Goal: Task Accomplishment & Management: Use online tool/utility

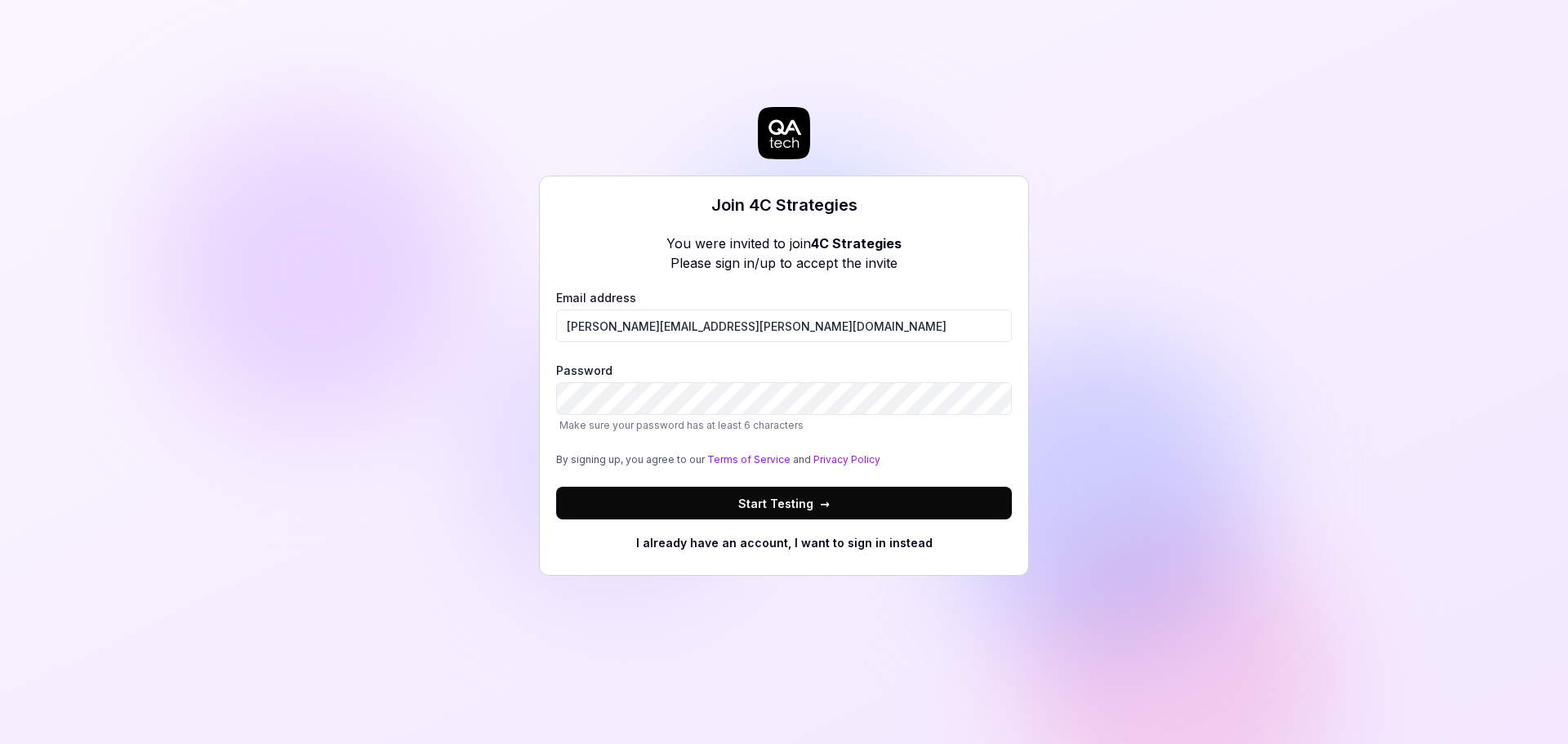
click at [232, 323] on div "Join 4C Strategies You were invited to join 4C Strategies Please sign in/up to …" at bounding box center [784, 372] width 1568 height 744
click at [625, 512] on button "Start Testing →" at bounding box center [784, 503] width 456 height 33
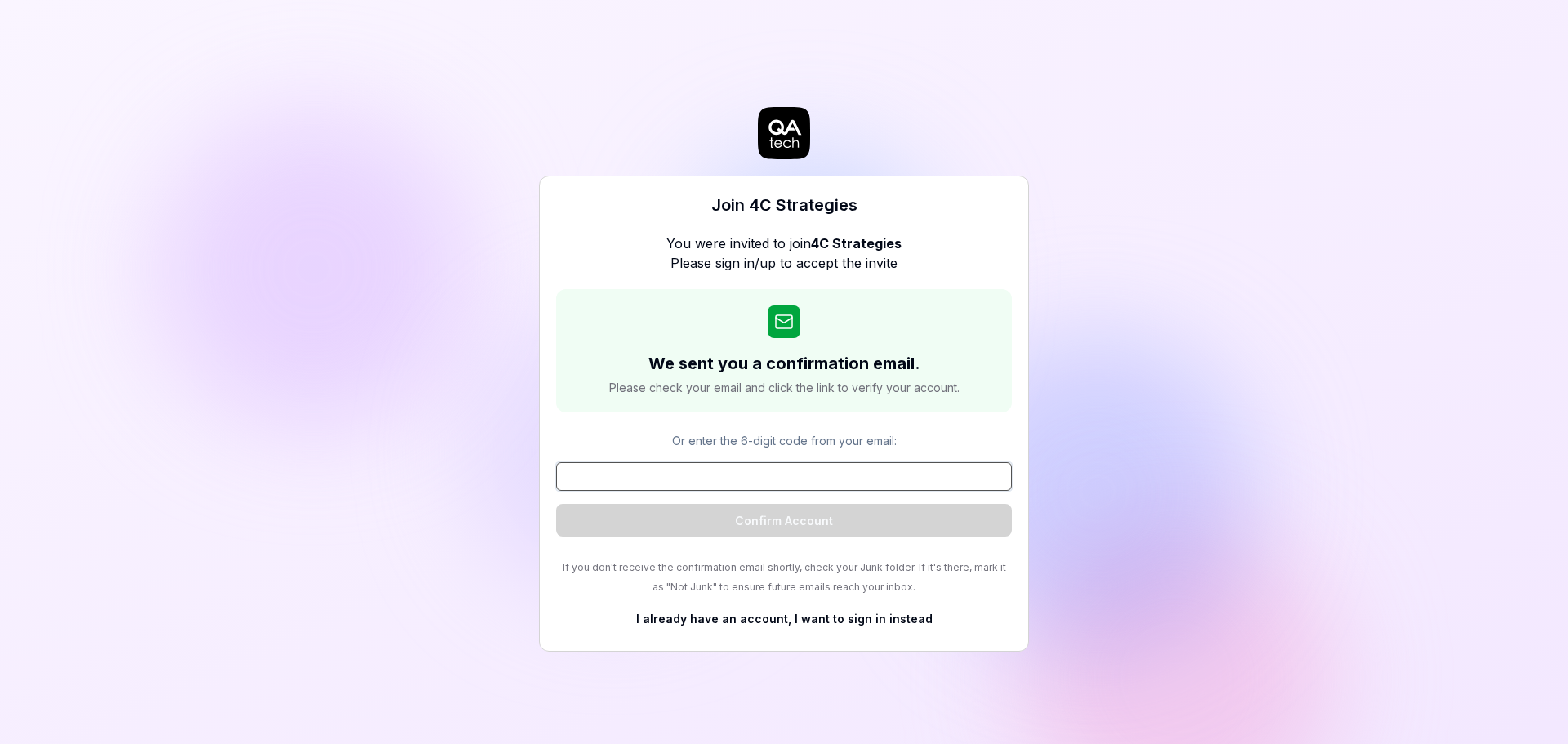
click at [584, 471] on input at bounding box center [784, 476] width 456 height 28
paste input "815841"
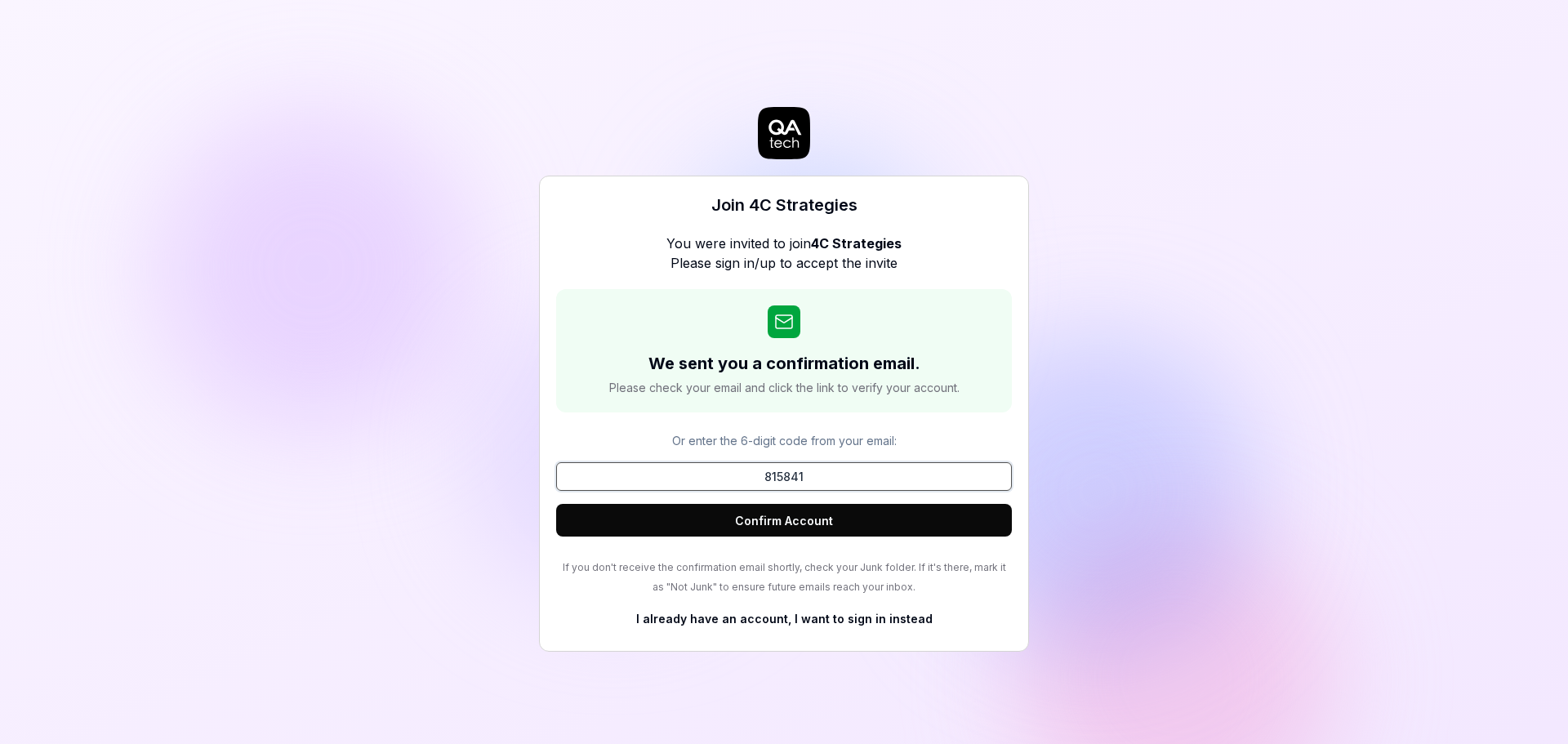
type input "815841"
click at [657, 516] on button "Confirm Account" at bounding box center [784, 520] width 456 height 33
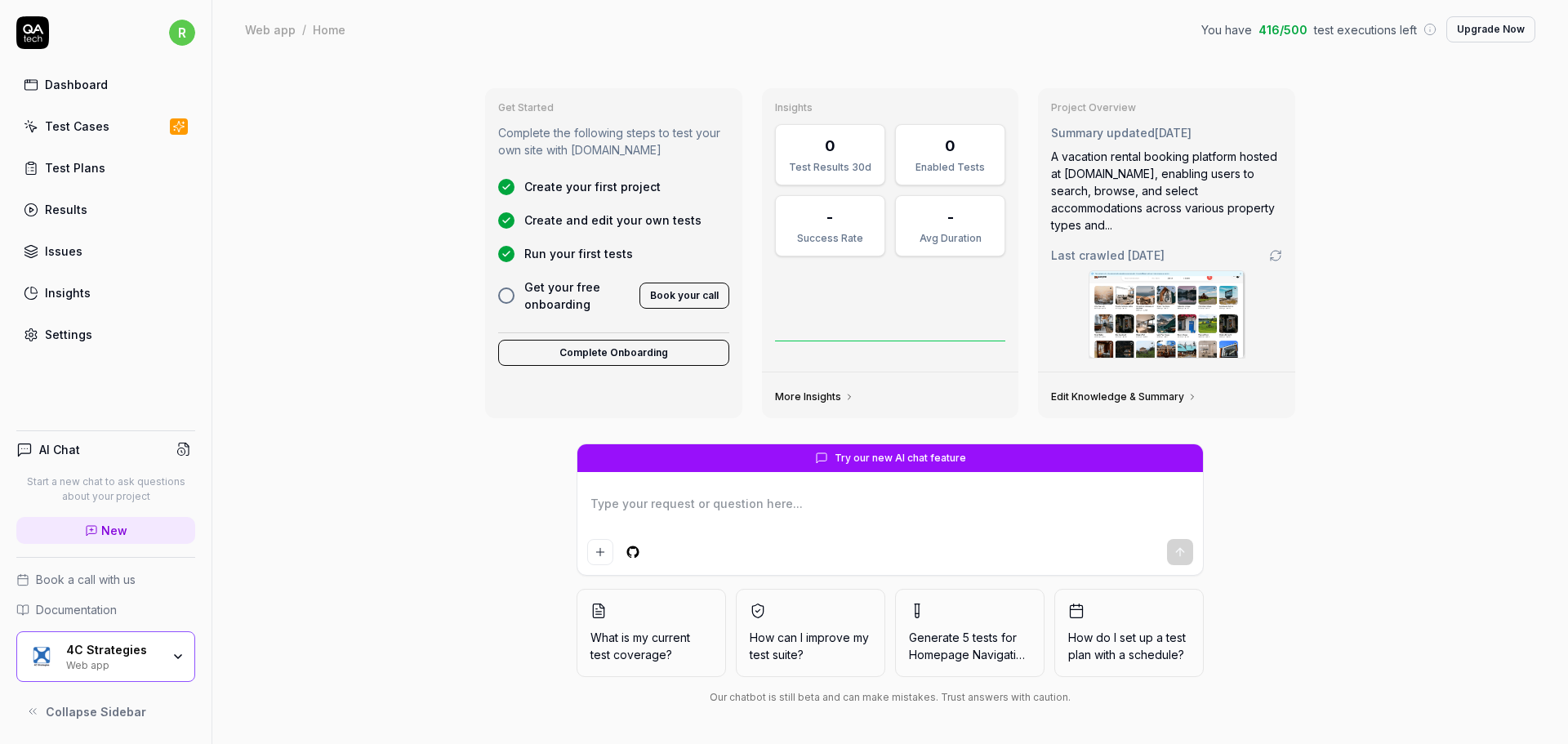
click at [96, 79] on div "Dashboard" at bounding box center [76, 84] width 63 height 17
click at [96, 171] on div "Test Plans" at bounding box center [76, 167] width 60 height 17
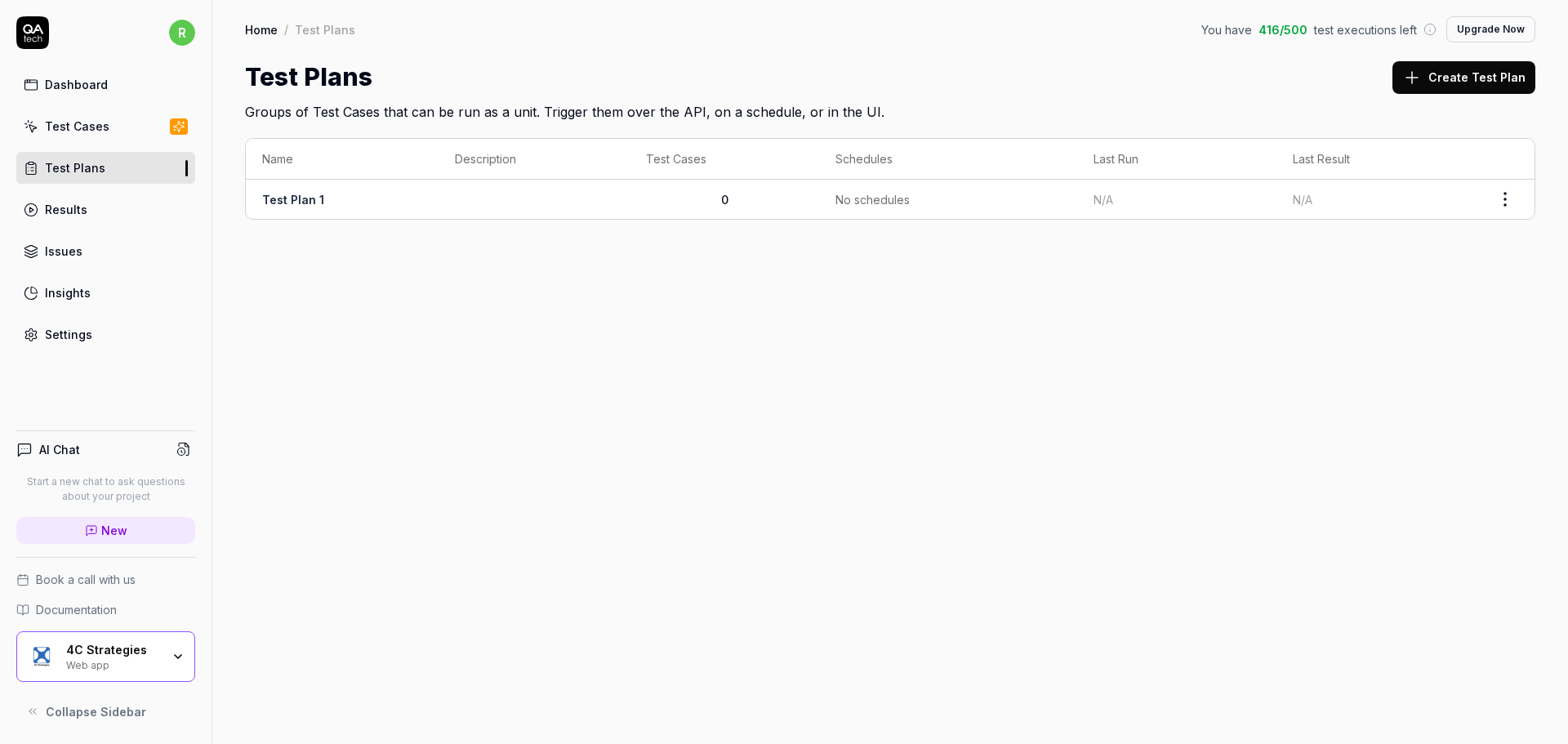
click at [147, 673] on div "4C Strategies Web app" at bounding box center [105, 656] width 179 height 51
click at [562, 464] on div "Home / Test Plans You have 416 / 500 test executions left Upgrade Now Home / Te…" at bounding box center [890, 372] width 1356 height 744
click at [40, 216] on link "Results" at bounding box center [105, 210] width 179 height 32
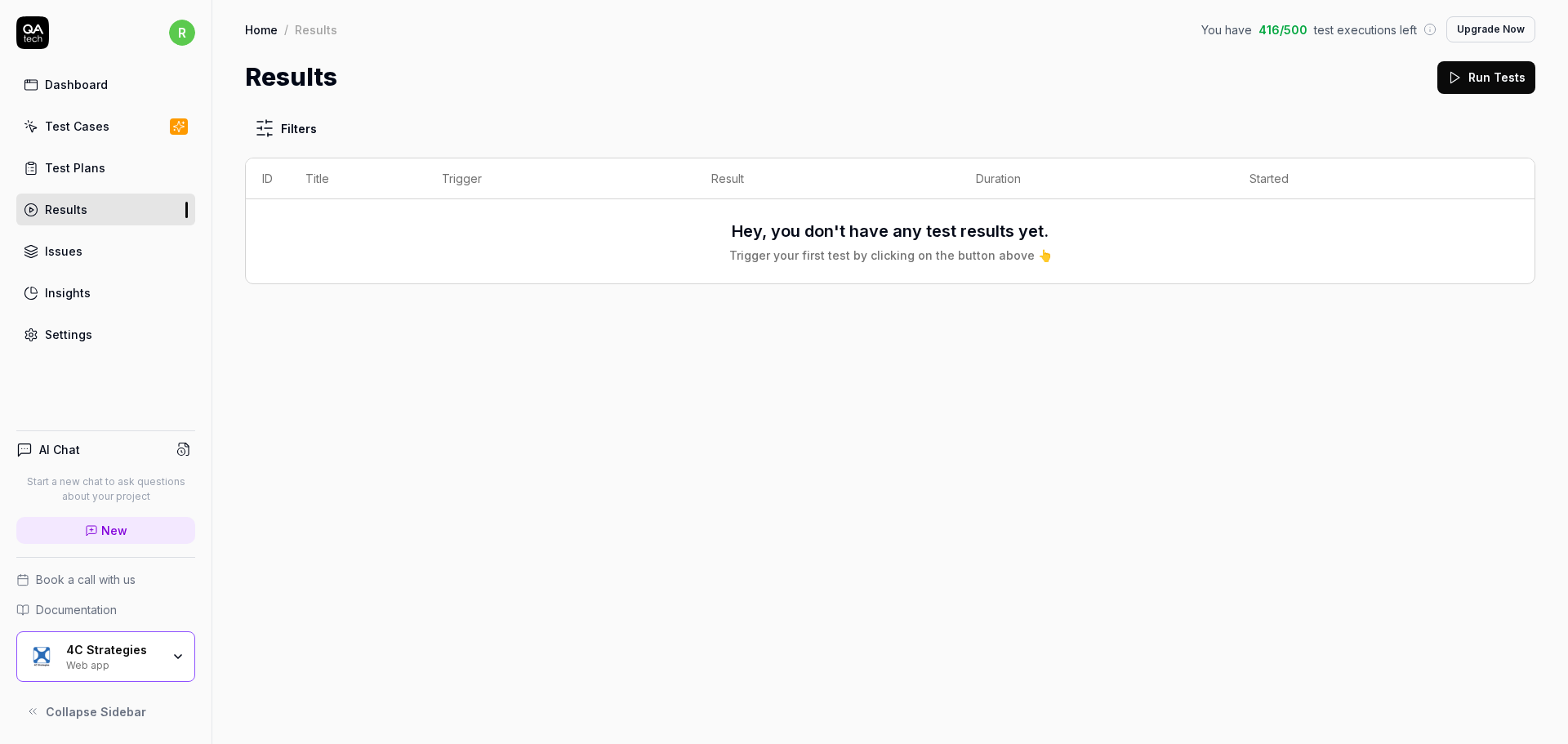
click at [59, 94] on link "Dashboard" at bounding box center [105, 84] width 179 height 32
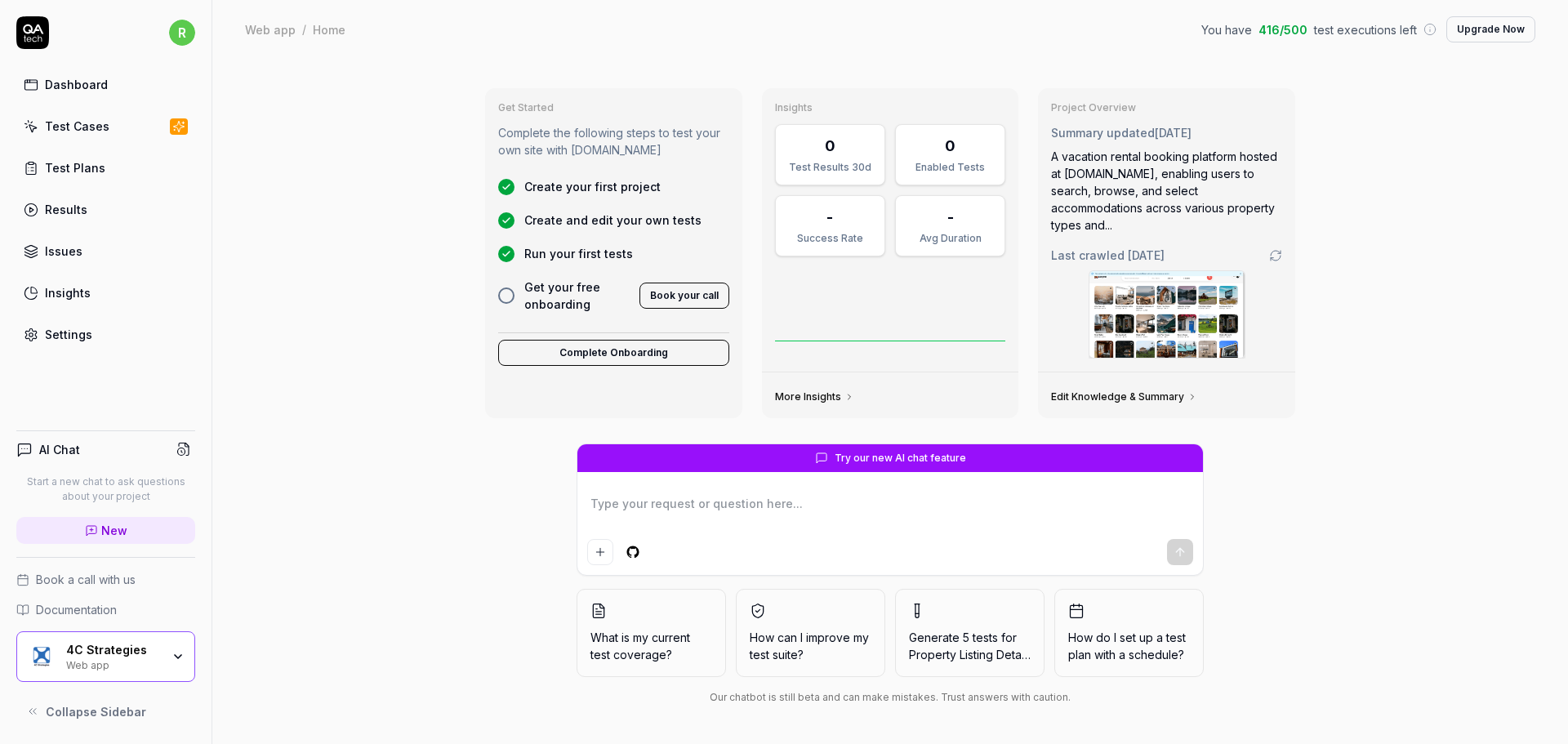
click at [120, 669] on div "Web app" at bounding box center [113, 664] width 95 height 13
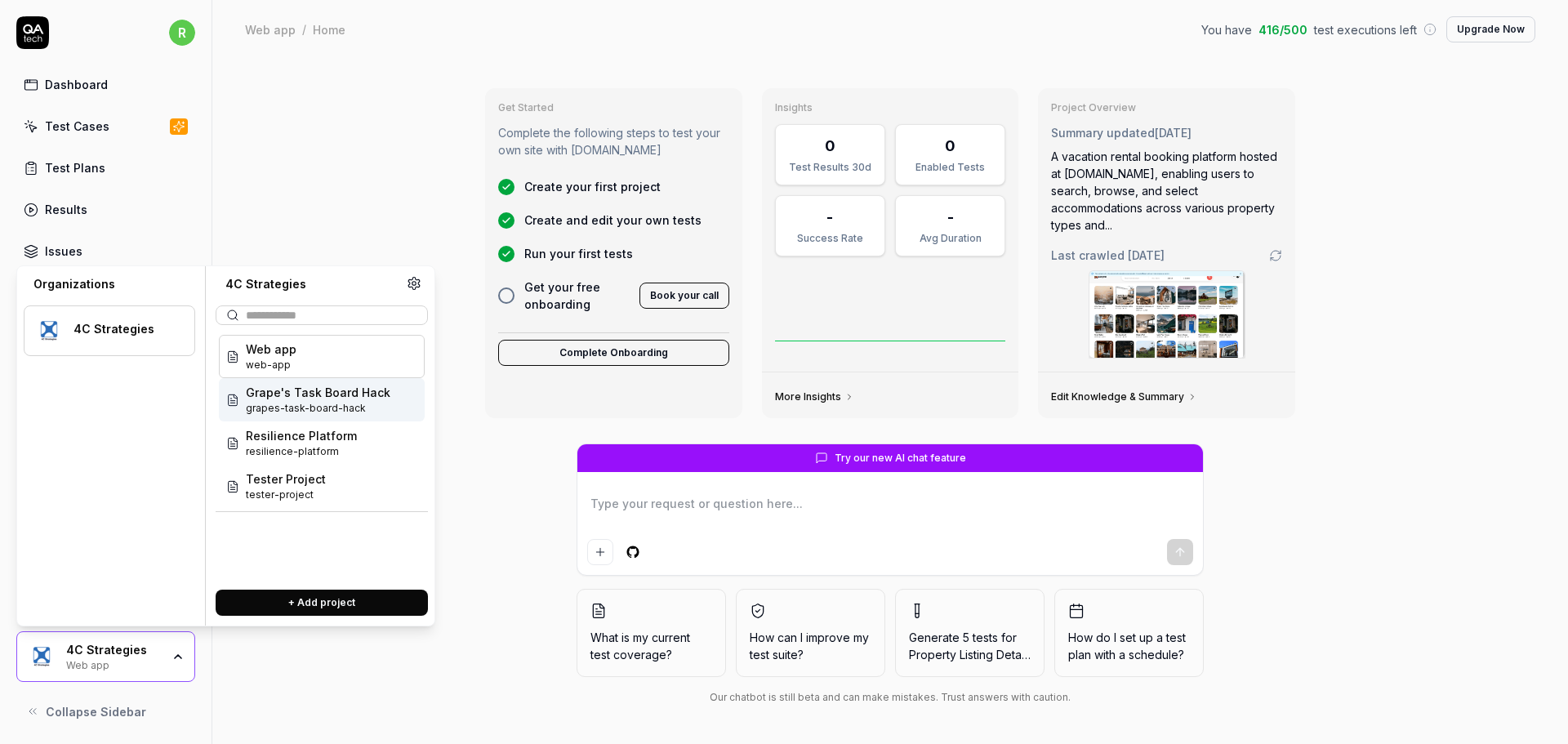
click at [348, 400] on span "Grape's Task Board Hack" at bounding box center [318, 392] width 145 height 17
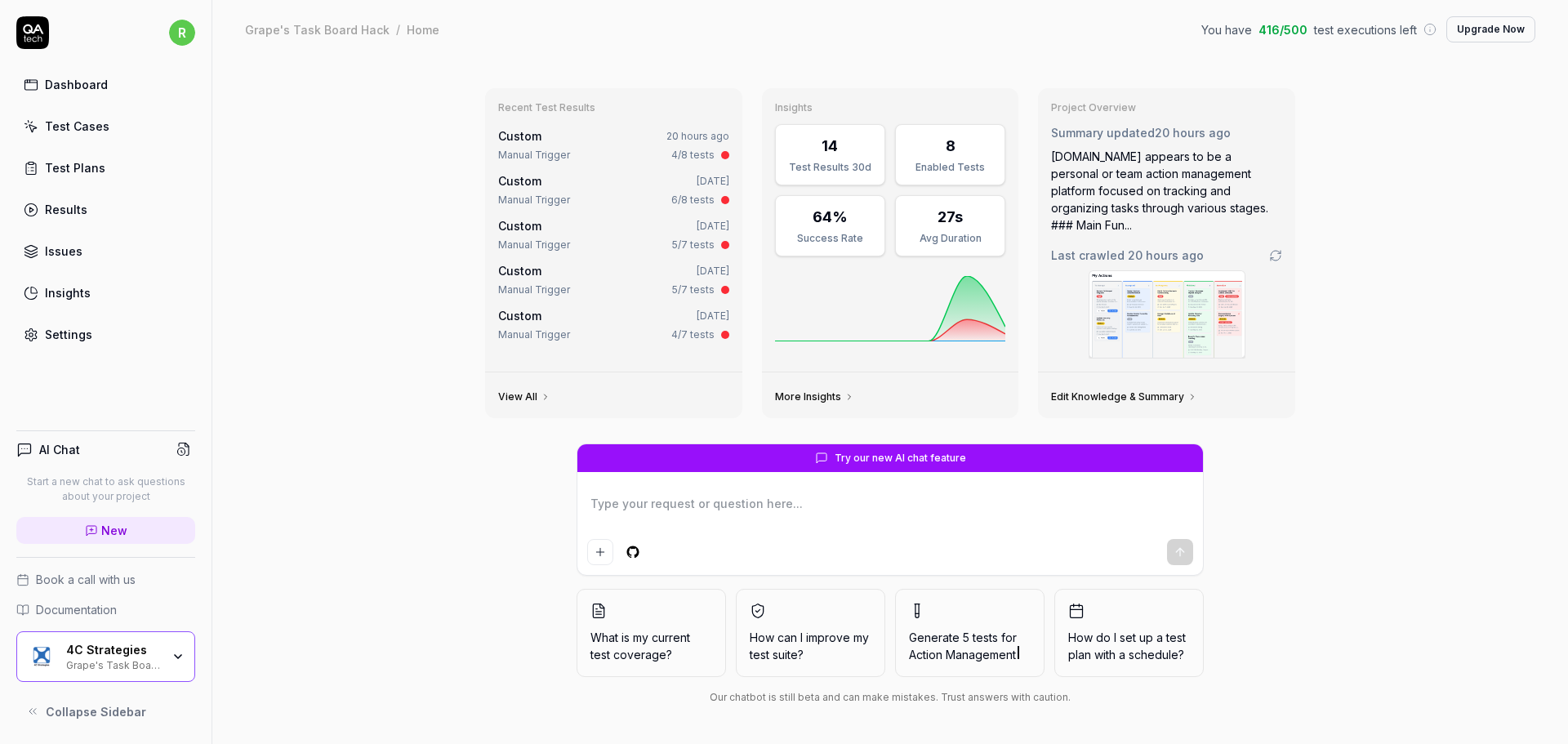
click at [138, 652] on div "4C Strategies" at bounding box center [113, 650] width 95 height 15
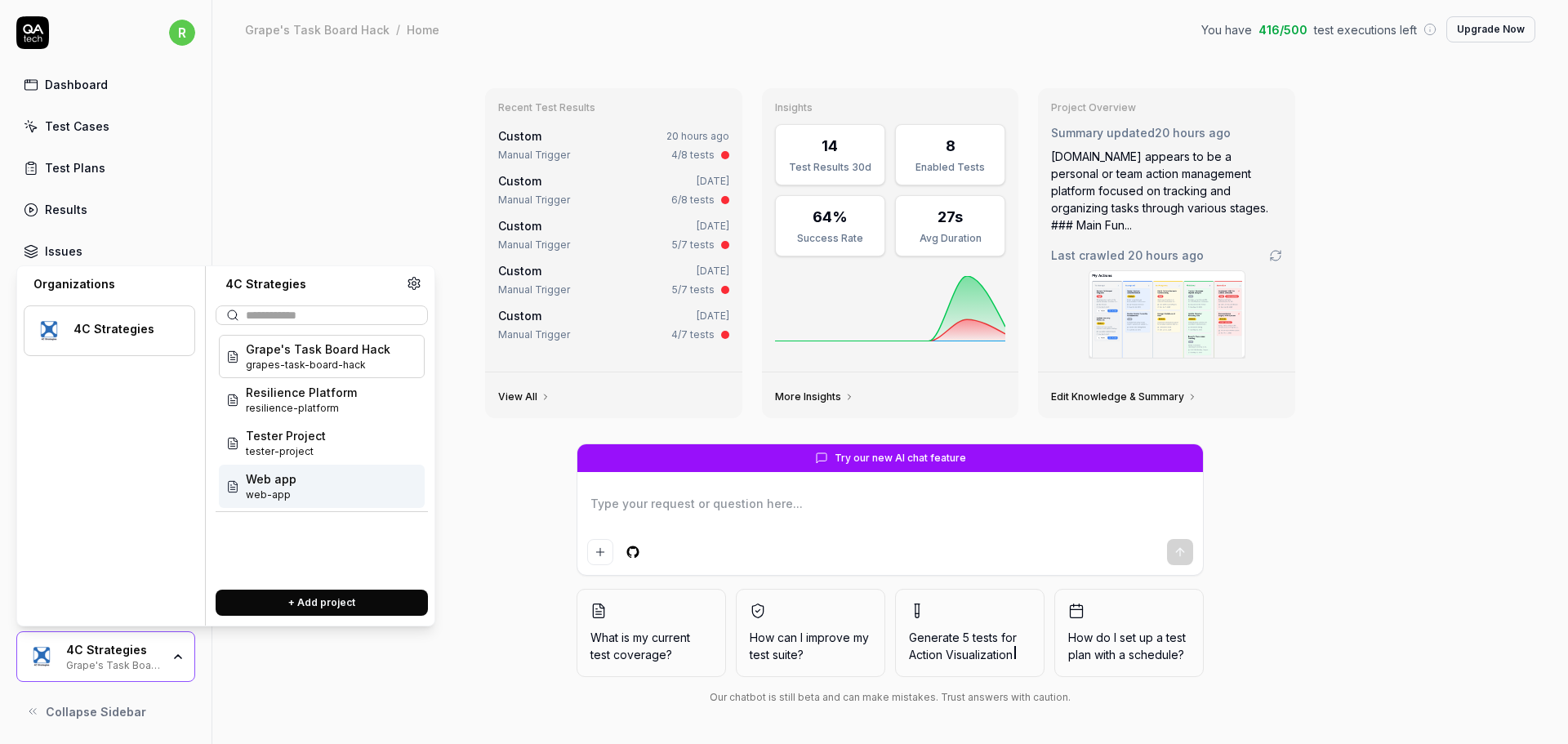
click at [307, 476] on div "Web app web-app" at bounding box center [322, 486] width 206 height 44
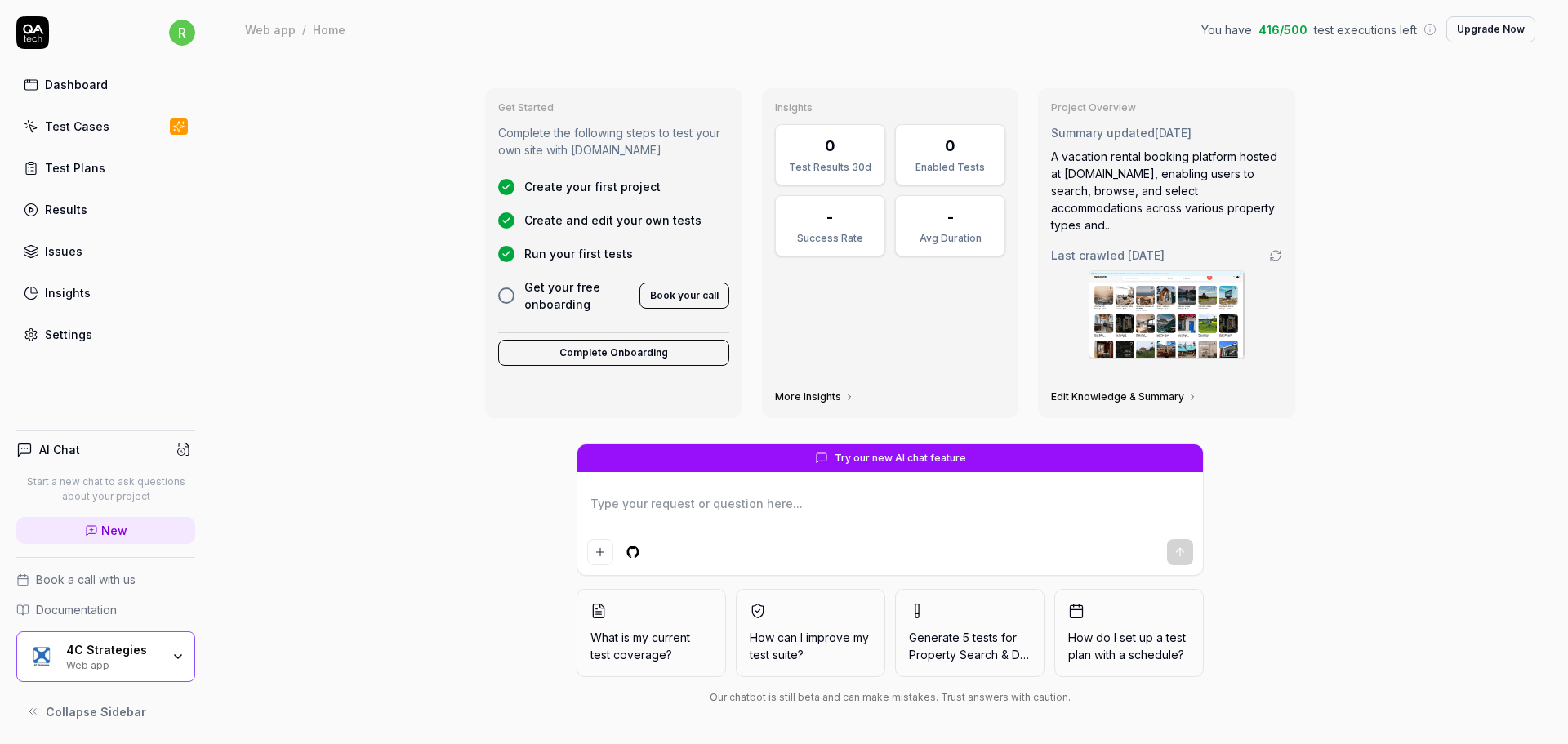
click at [109, 653] on div "4C Strategies" at bounding box center [113, 650] width 95 height 15
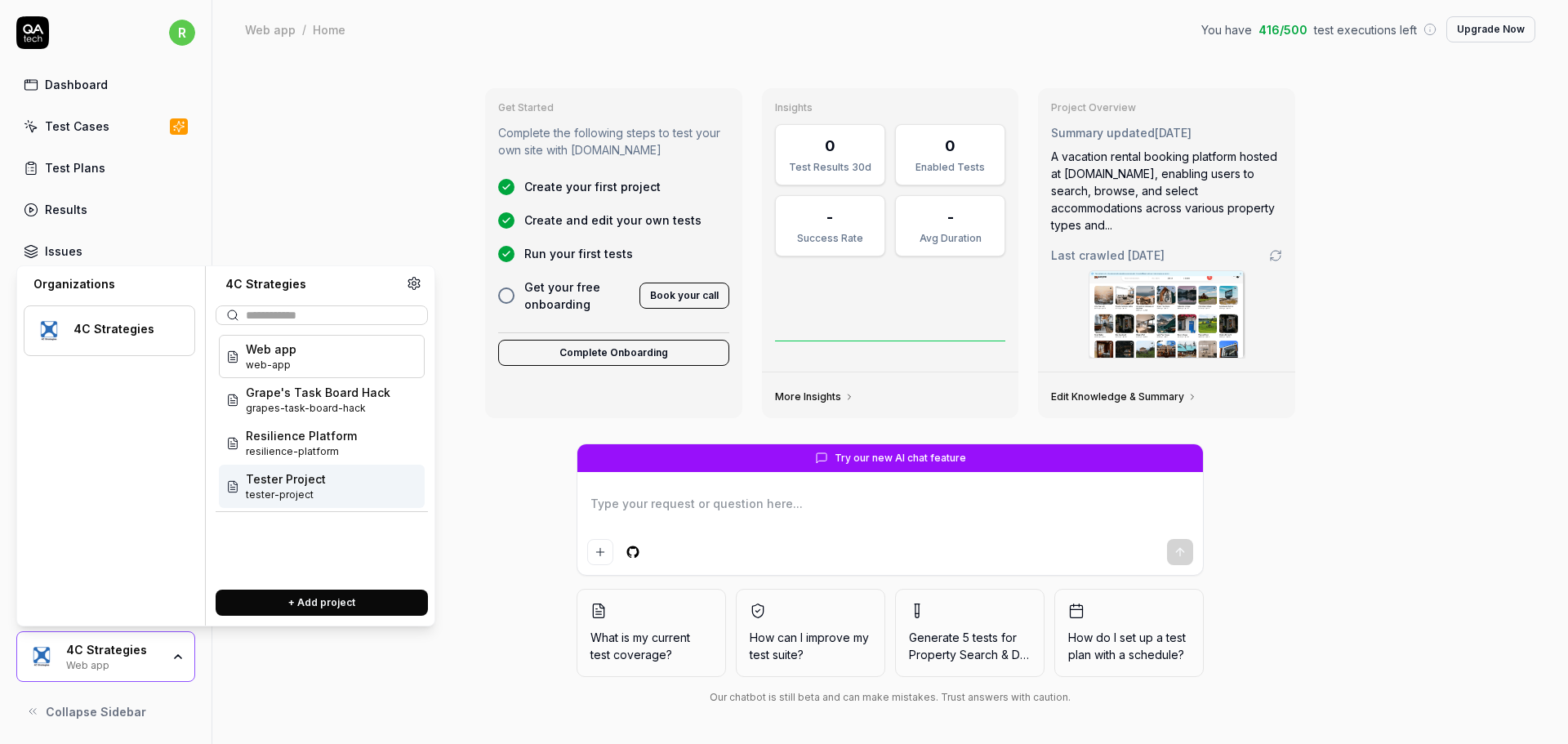
click at [267, 487] on span "Tester Project" at bounding box center [286, 478] width 80 height 17
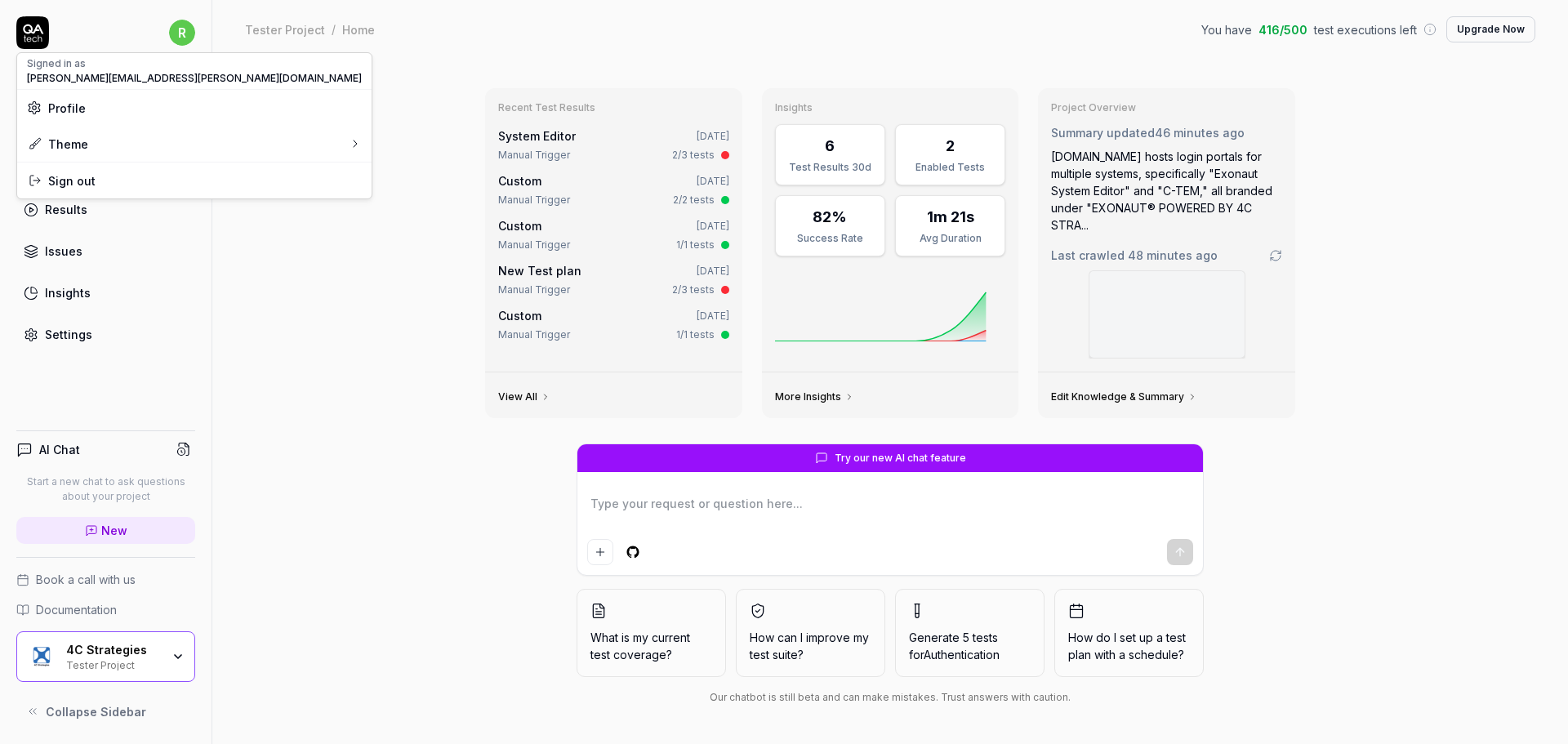
click at [178, 31] on html "r Dashboard Test Cases Test Plans Results Issues Insights Settings AI Chat Star…" at bounding box center [784, 372] width 1568 height 744
click at [71, 144] on div "Theme" at bounding box center [57, 144] width 61 height 17
click at [252, 234] on div "System" at bounding box center [254, 220] width 104 height 36
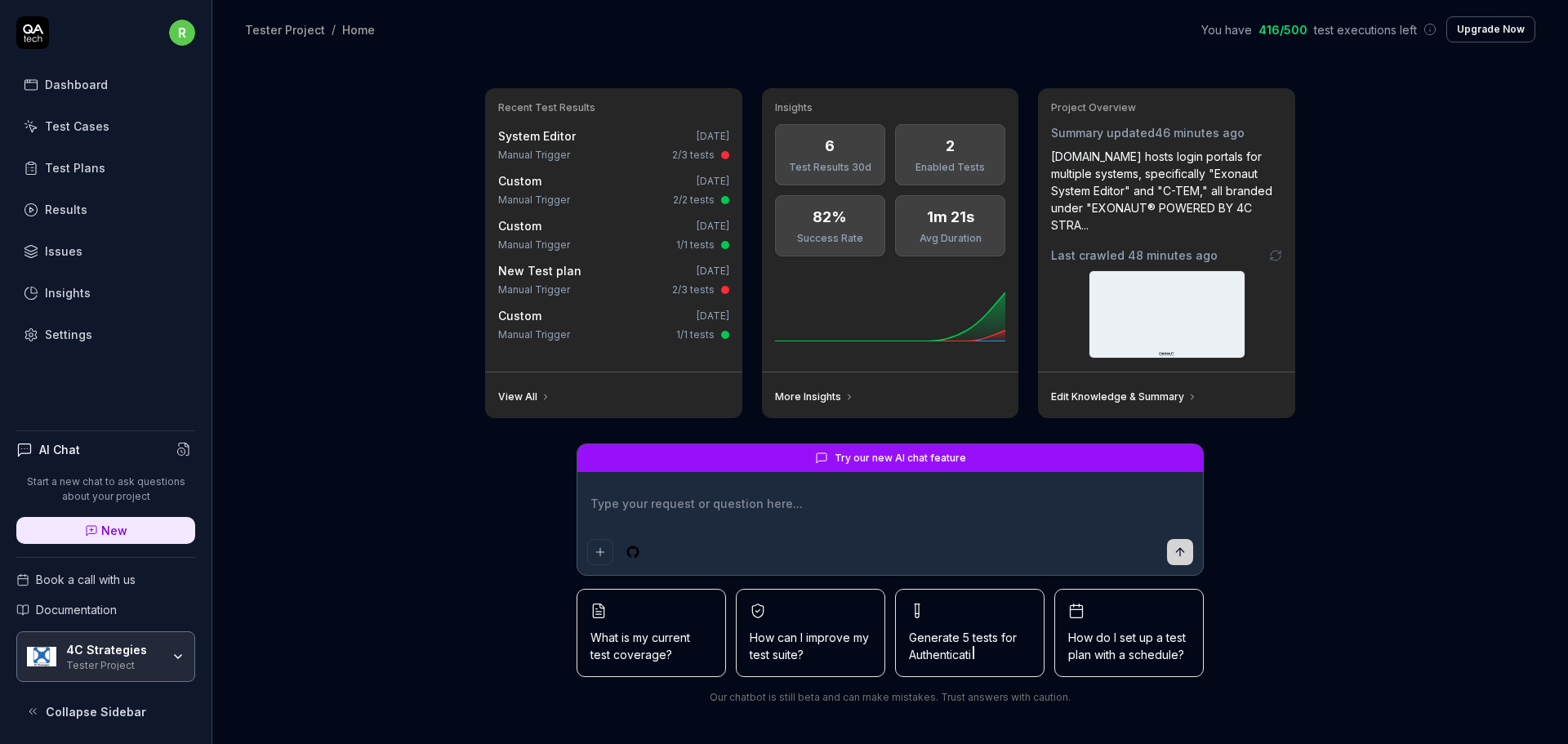
click at [190, 33] on html "r Dashboard Test Cases Test Plans Results Issues Insights Settings AI Chat Star…" at bounding box center [784, 372] width 1568 height 744
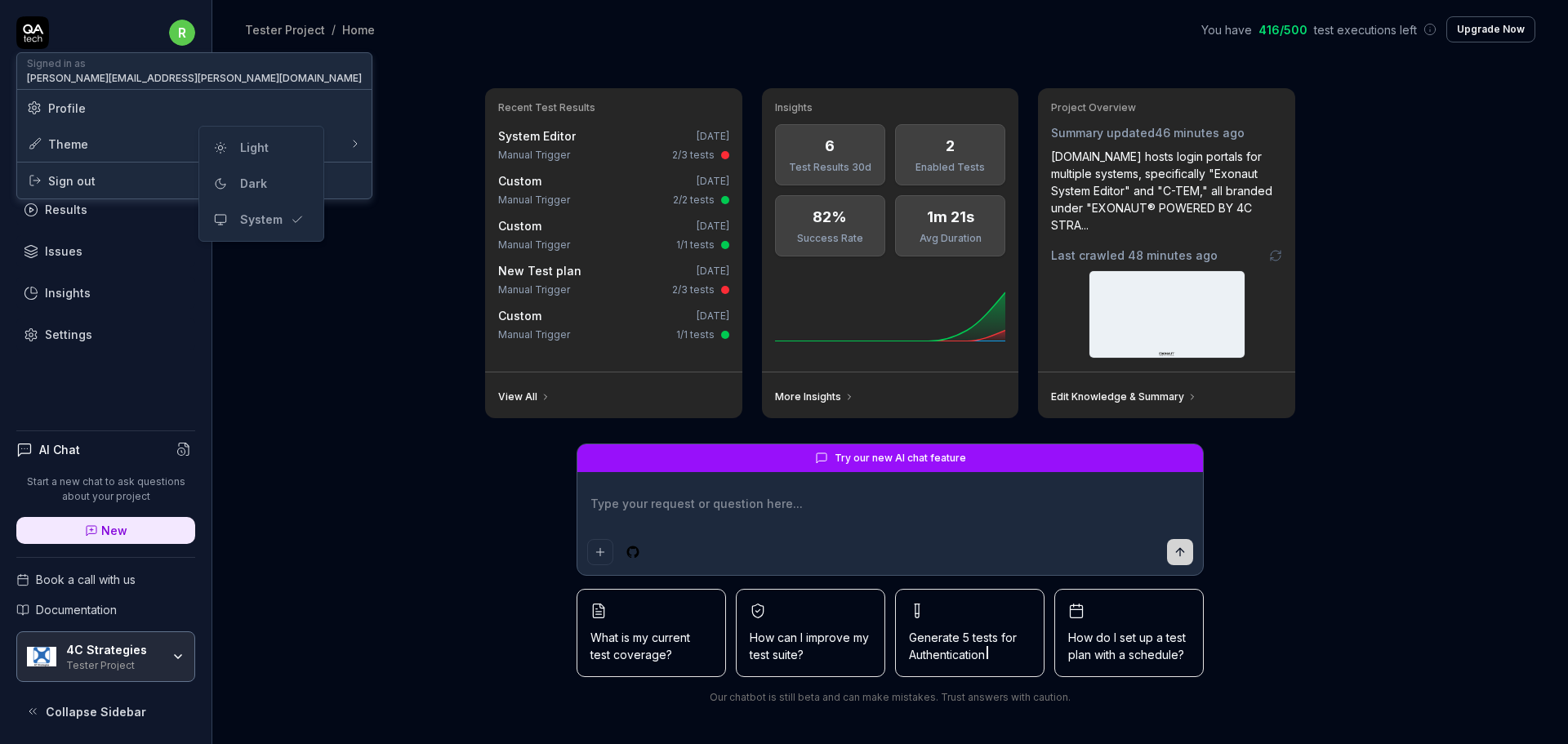
click at [578, 156] on html "r Dashboard Test Cases Test Plans Results Issues Insights Settings AI Chat Star…" at bounding box center [784, 372] width 1568 height 744
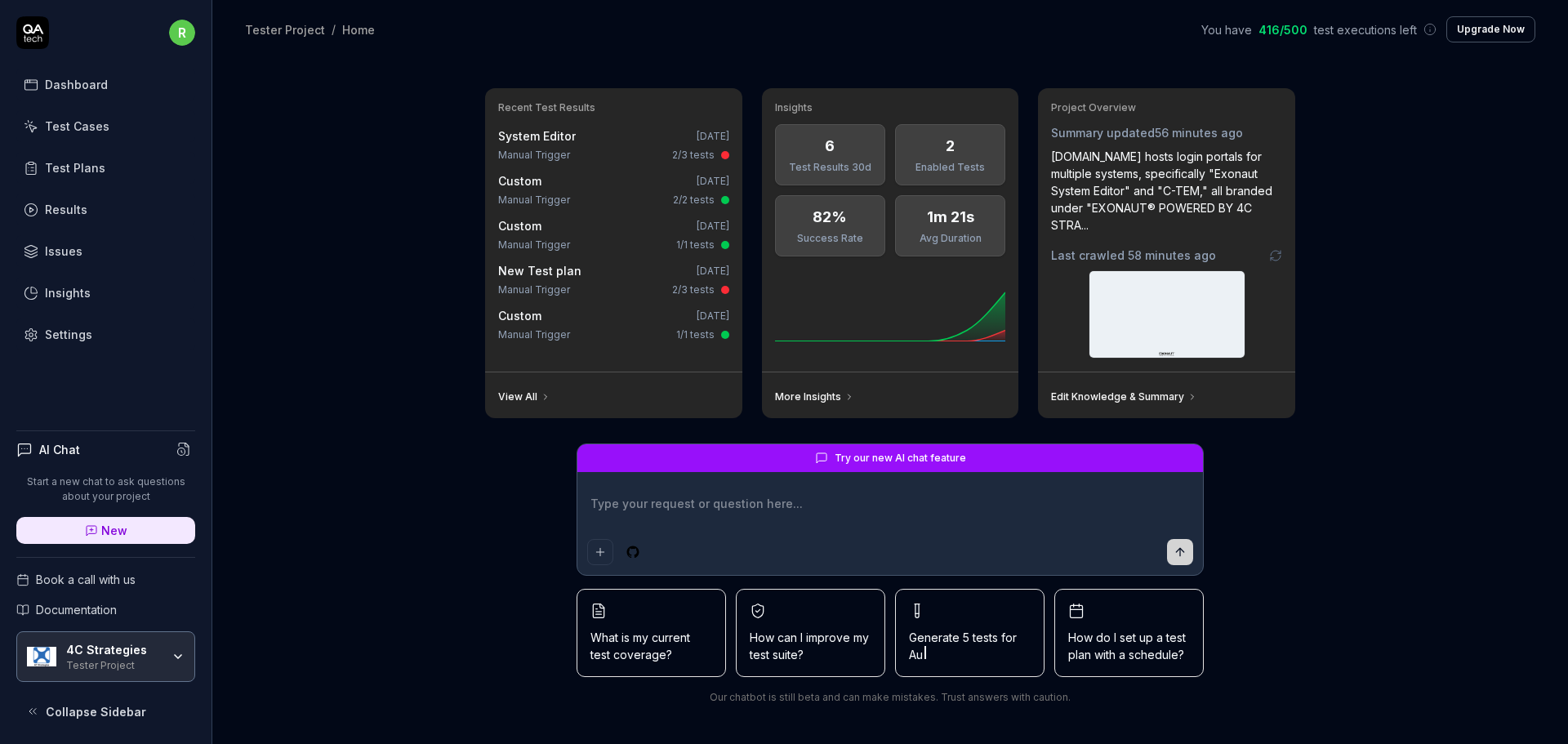
type textarea "*"
click at [300, 262] on div "Recent Test Results System Editor [DATE] Manual Trigger 2/3 tests Custom [DATE]…" at bounding box center [890, 401] width 1356 height 685
click at [602, 398] on div "View All" at bounding box center [613, 395] width 257 height 45
click at [518, 396] on link "View All" at bounding box center [524, 396] width 52 height 13
